Goal: Register for event/course

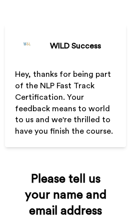
scroll to position [132, 0]
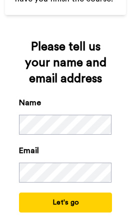
click at [75, 137] on div "Name Email" at bounding box center [65, 140] width 92 height 86
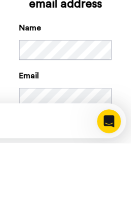
scroll to position [0, 0]
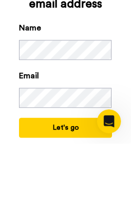
click at [76, 192] on button "Let's go" at bounding box center [65, 202] width 92 height 20
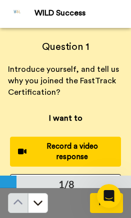
click at [106, 148] on div "Record a video response" at bounding box center [65, 151] width 95 height 21
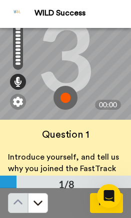
scroll to position [39, 0]
click at [70, 98] on img at bounding box center [65, 98] width 24 height 24
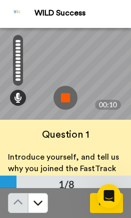
click at [57, 103] on img at bounding box center [65, 98] width 24 height 24
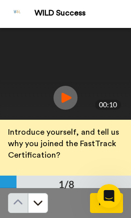
scroll to position [24, 0]
click at [116, 159] on p "Introduce yourself, and tell us why you joined the FastTrack Certification?" at bounding box center [65, 144] width 115 height 34
click at [40, 206] on icon at bounding box center [38, 202] width 10 height 10
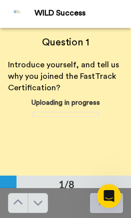
scroll to position [3, 0]
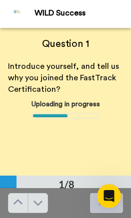
click at [99, 207] on div at bounding box center [109, 196] width 24 height 24
click at [109, 213] on div "Next" at bounding box center [65, 203] width 131 height 30
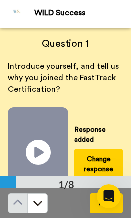
click at [94, 207] on button "Next" at bounding box center [106, 203] width 33 height 20
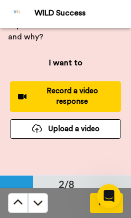
scroll to position [54, 0]
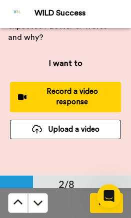
click at [96, 100] on div "Record a video response" at bounding box center [65, 96] width 95 height 21
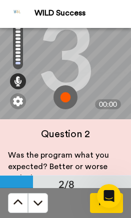
scroll to position [1, 0]
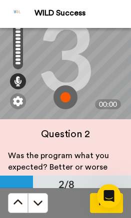
click at [71, 101] on img at bounding box center [65, 97] width 24 height 24
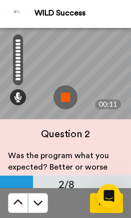
click at [65, 103] on img at bounding box center [65, 97] width 24 height 24
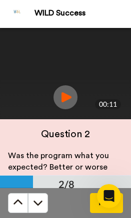
click at [90, 212] on button "Next" at bounding box center [106, 203] width 33 height 20
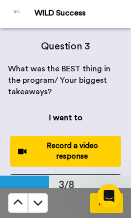
scroll to position [296, 0]
